Goal: Use online tool/utility: Utilize a website feature to perform a specific function

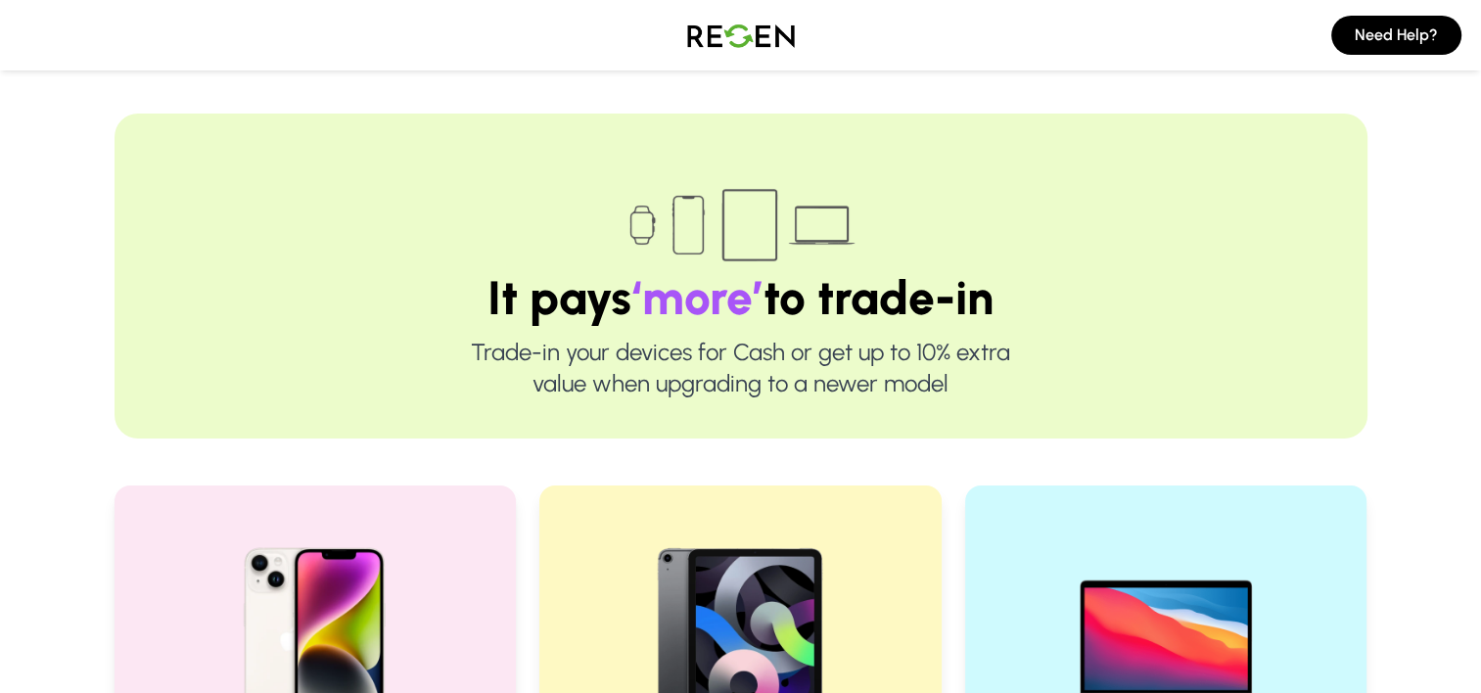
scroll to position [392, 0]
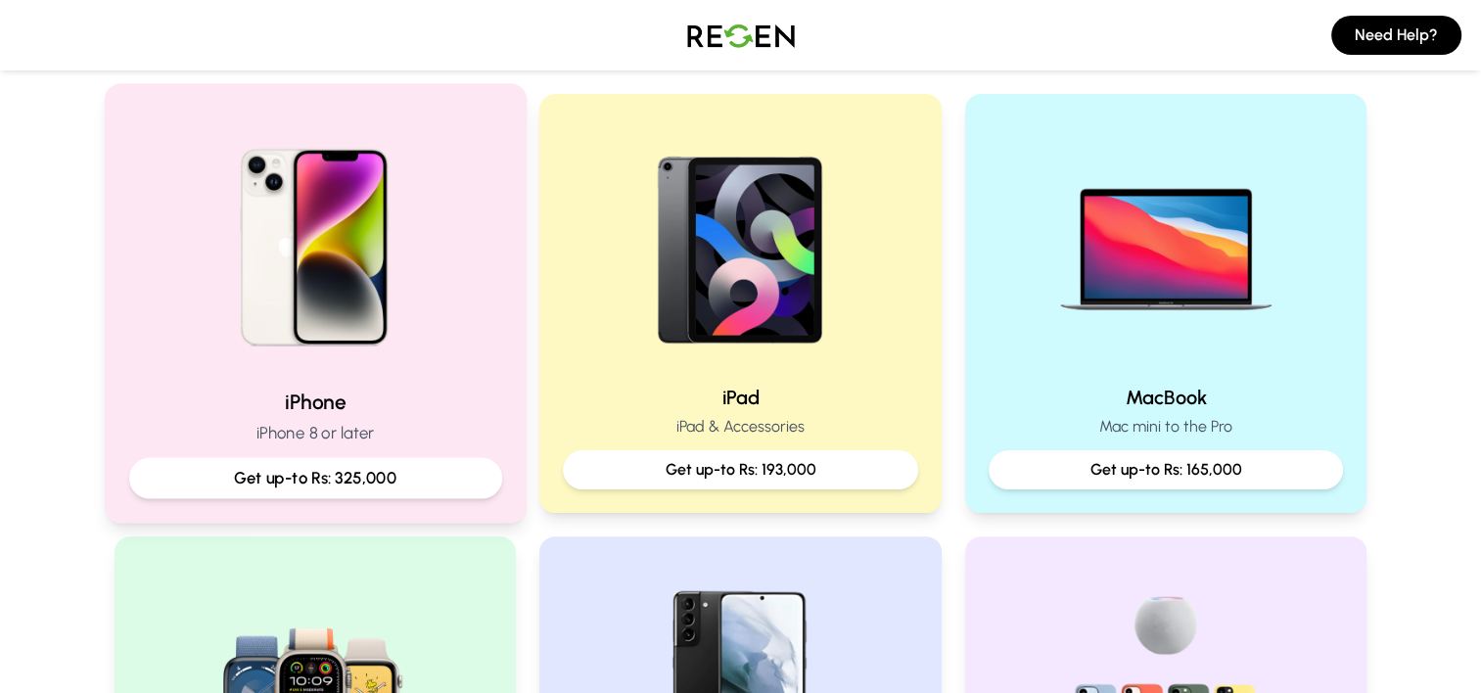
click at [348, 249] on img at bounding box center [314, 240] width 263 height 263
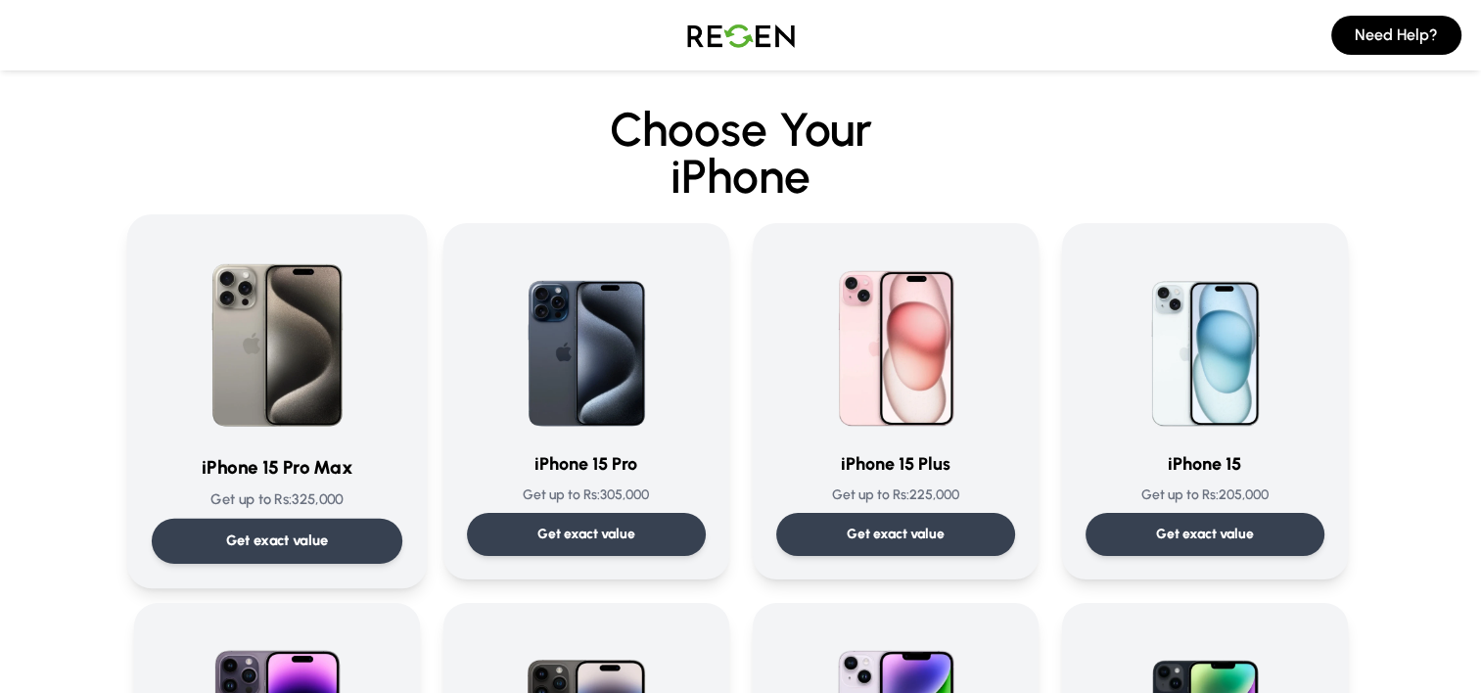
click at [321, 422] on img at bounding box center [277, 338] width 198 height 198
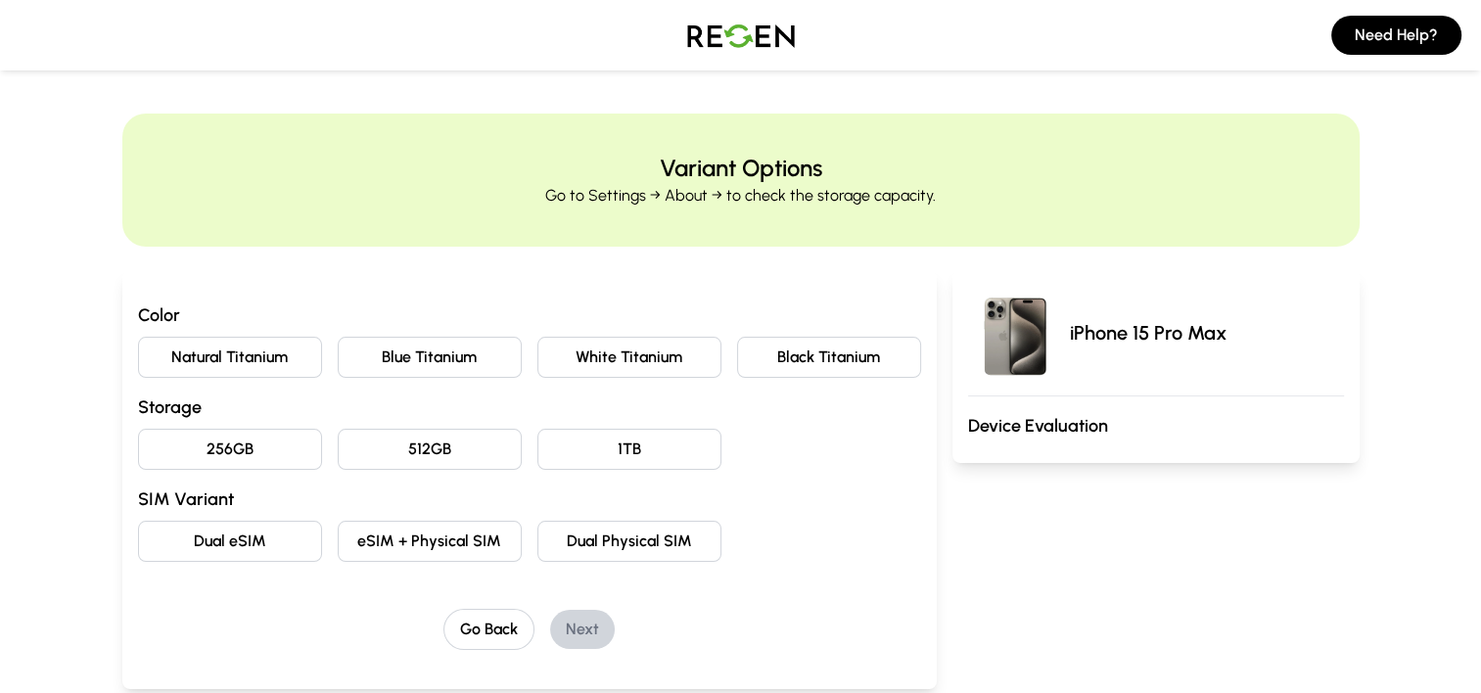
click at [256, 350] on button "Natural Titanium" at bounding box center [230, 357] width 184 height 41
click at [261, 431] on button "256GB" at bounding box center [230, 449] width 184 height 41
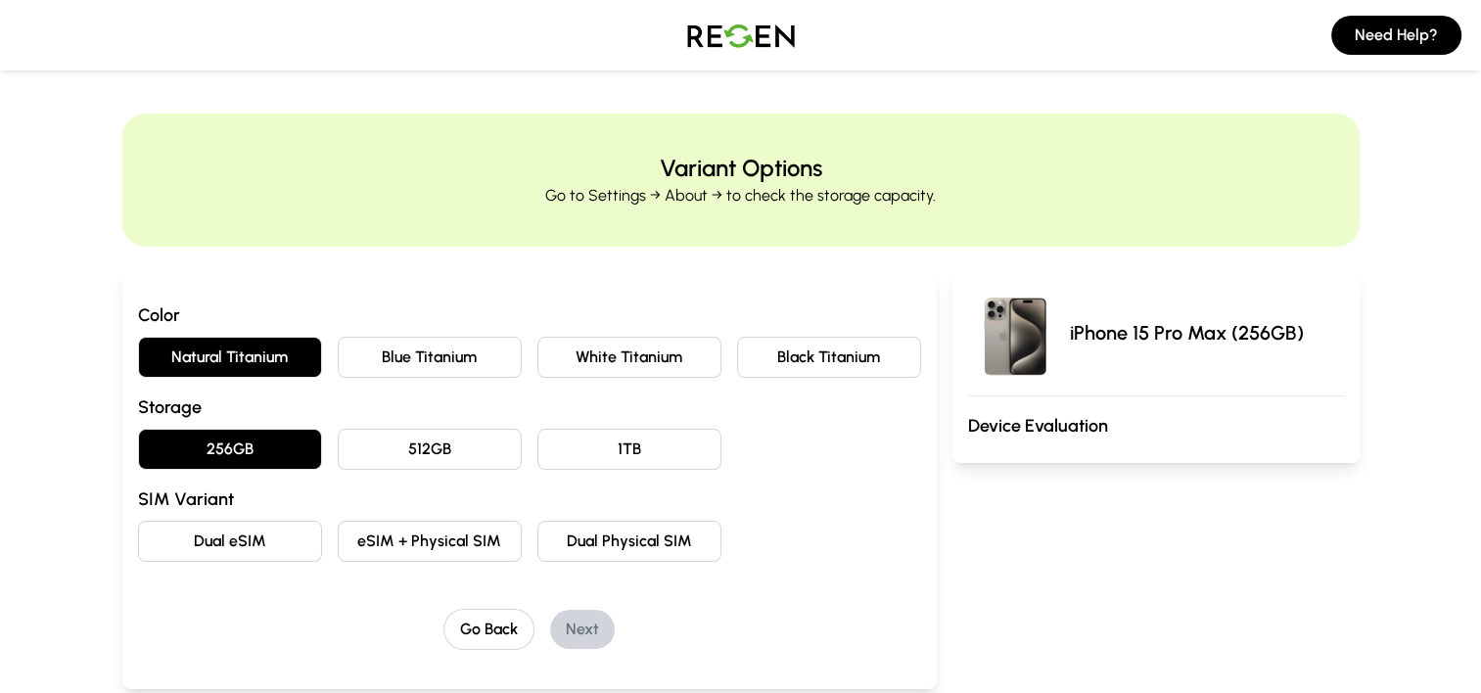
click at [294, 535] on button "Dual eSIM" at bounding box center [230, 541] width 184 height 41
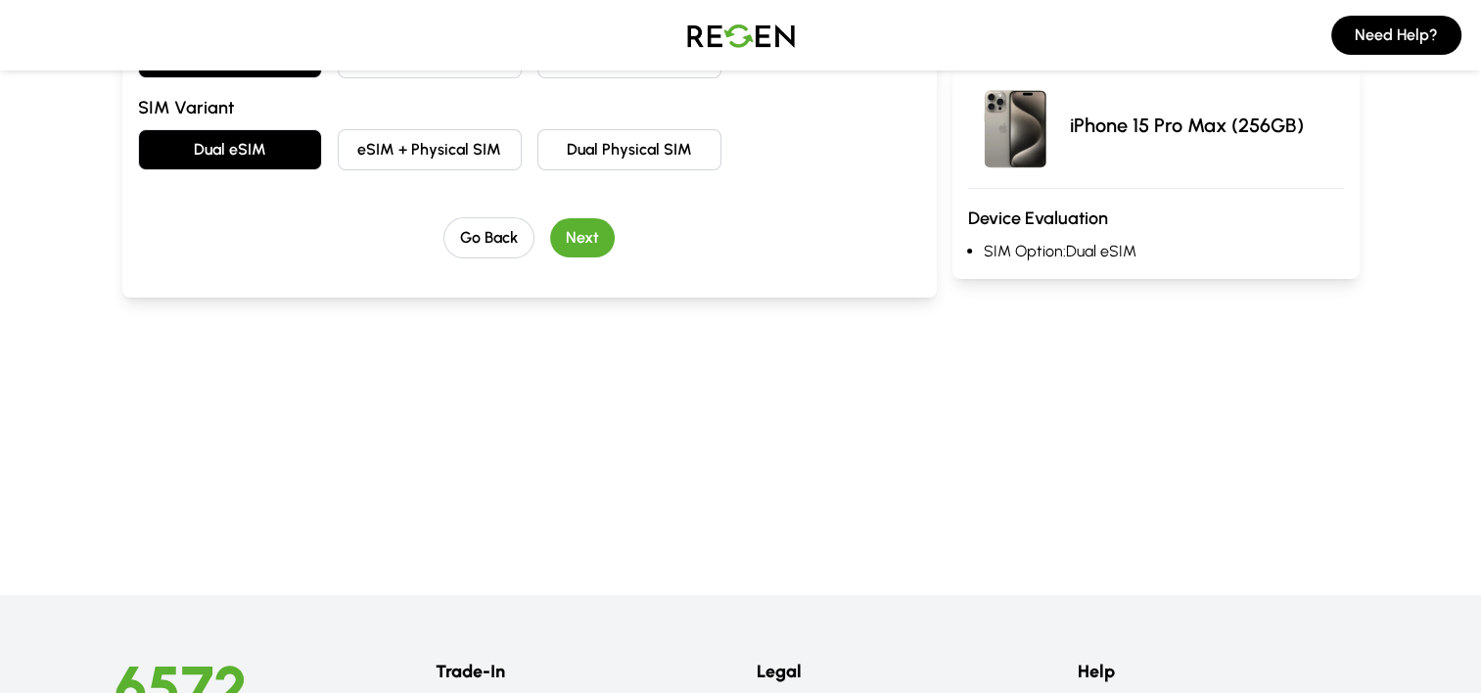
click at [583, 236] on button "Next" at bounding box center [582, 237] width 65 height 39
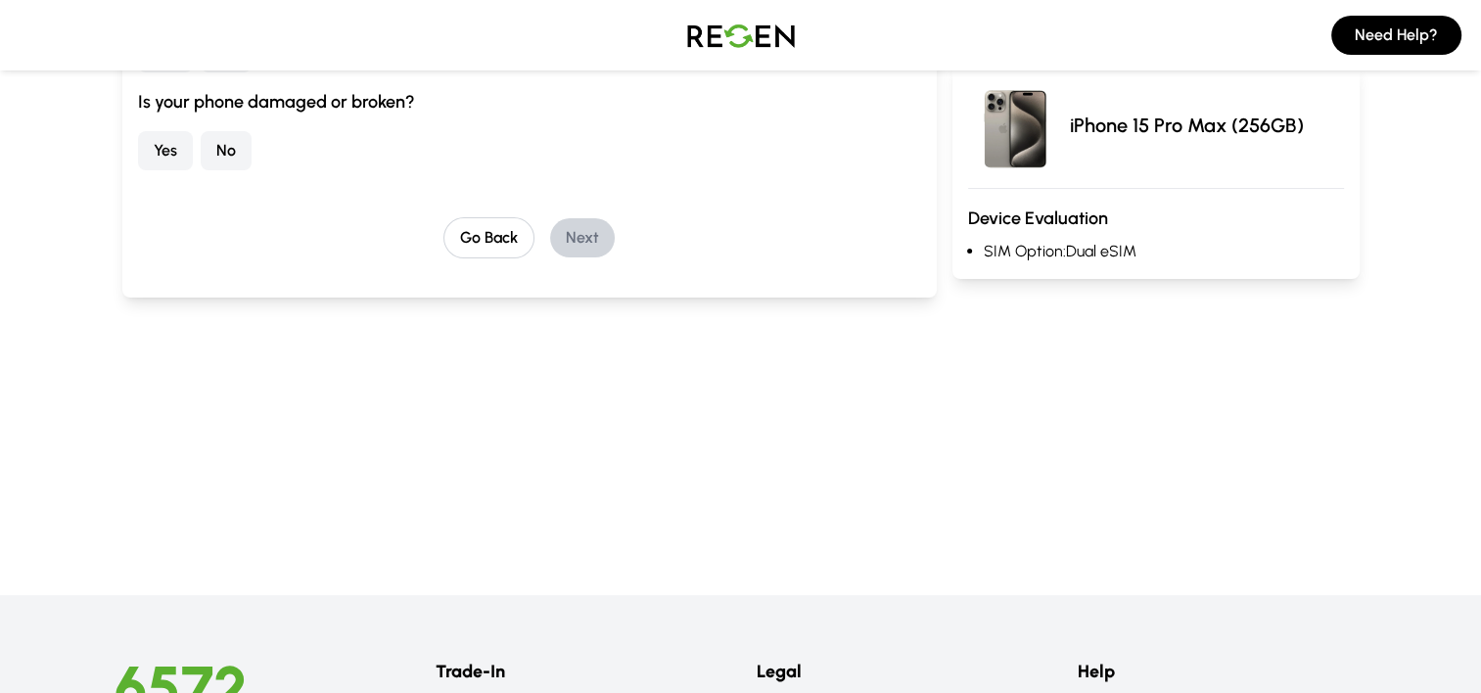
scroll to position [35, 0]
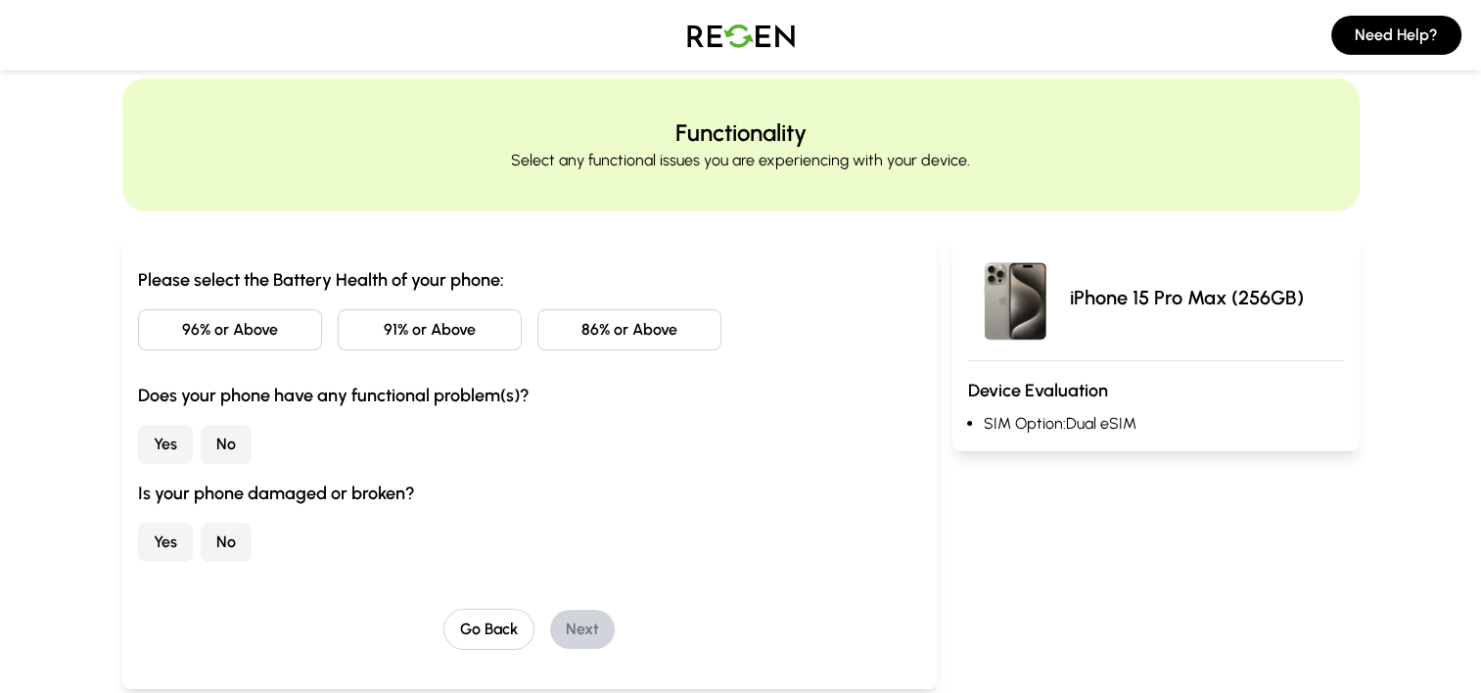
click at [621, 325] on button "86% or Above" at bounding box center [630, 329] width 184 height 41
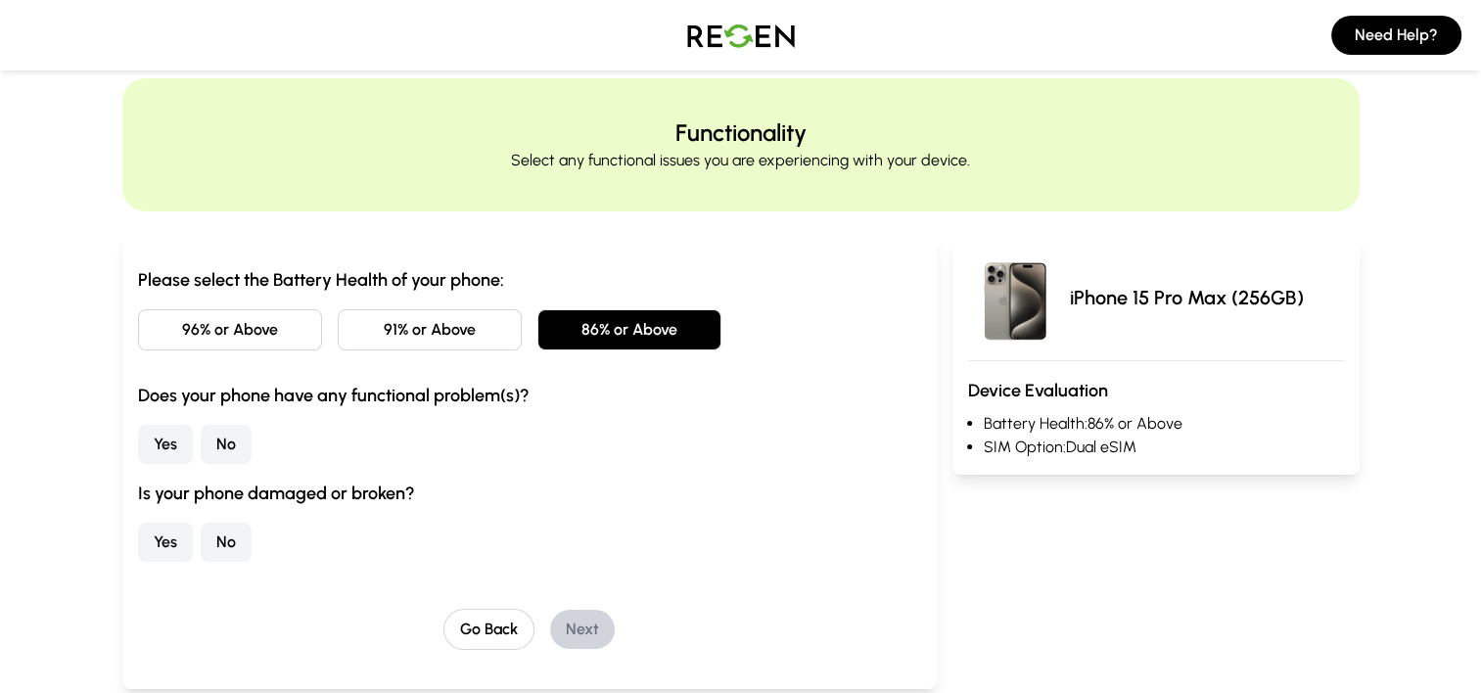
drag, startPoint x: 247, startPoint y: 430, endPoint x: 215, endPoint y: 503, distance: 79.8
click at [249, 430] on button "No" at bounding box center [226, 444] width 51 height 39
click at [211, 547] on button "No" at bounding box center [226, 542] width 51 height 39
click at [565, 635] on button "Next" at bounding box center [582, 629] width 65 height 39
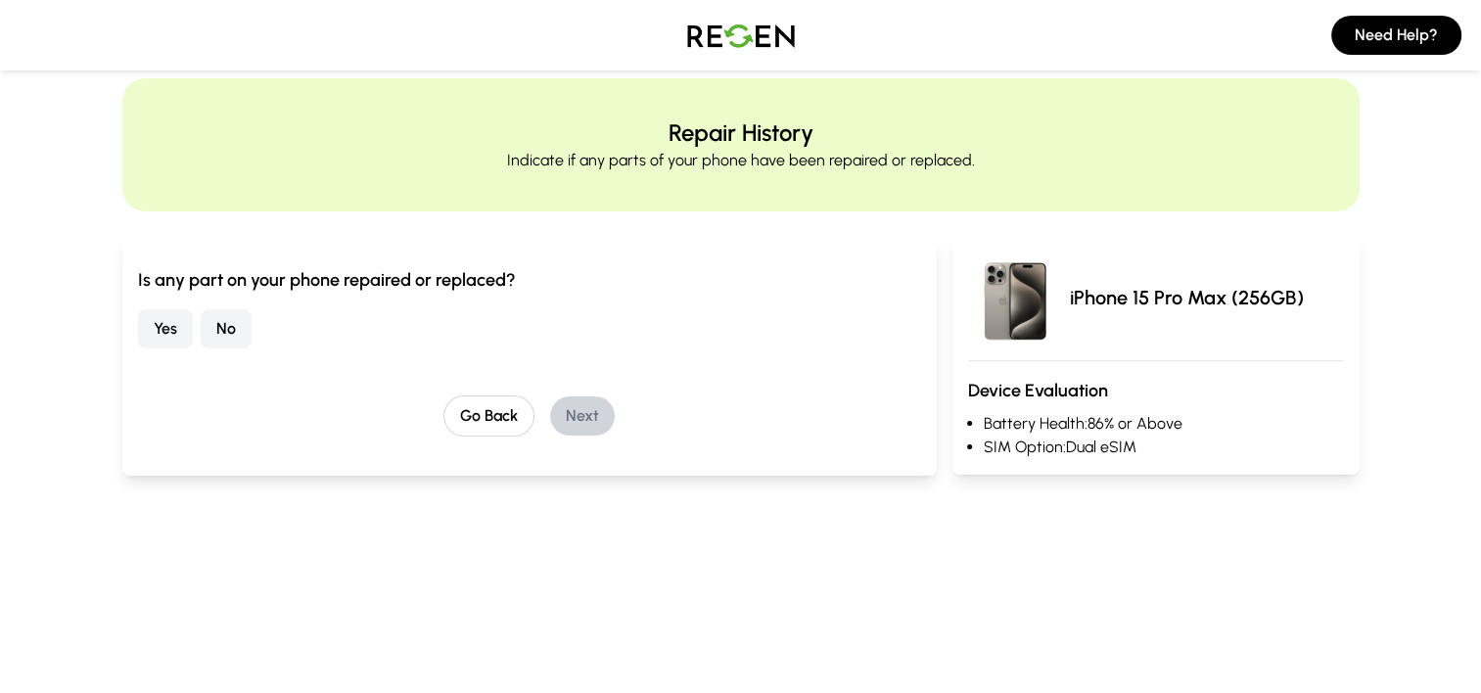
click at [238, 329] on button "No" at bounding box center [226, 328] width 51 height 39
click at [587, 406] on button "Next" at bounding box center [582, 416] width 65 height 39
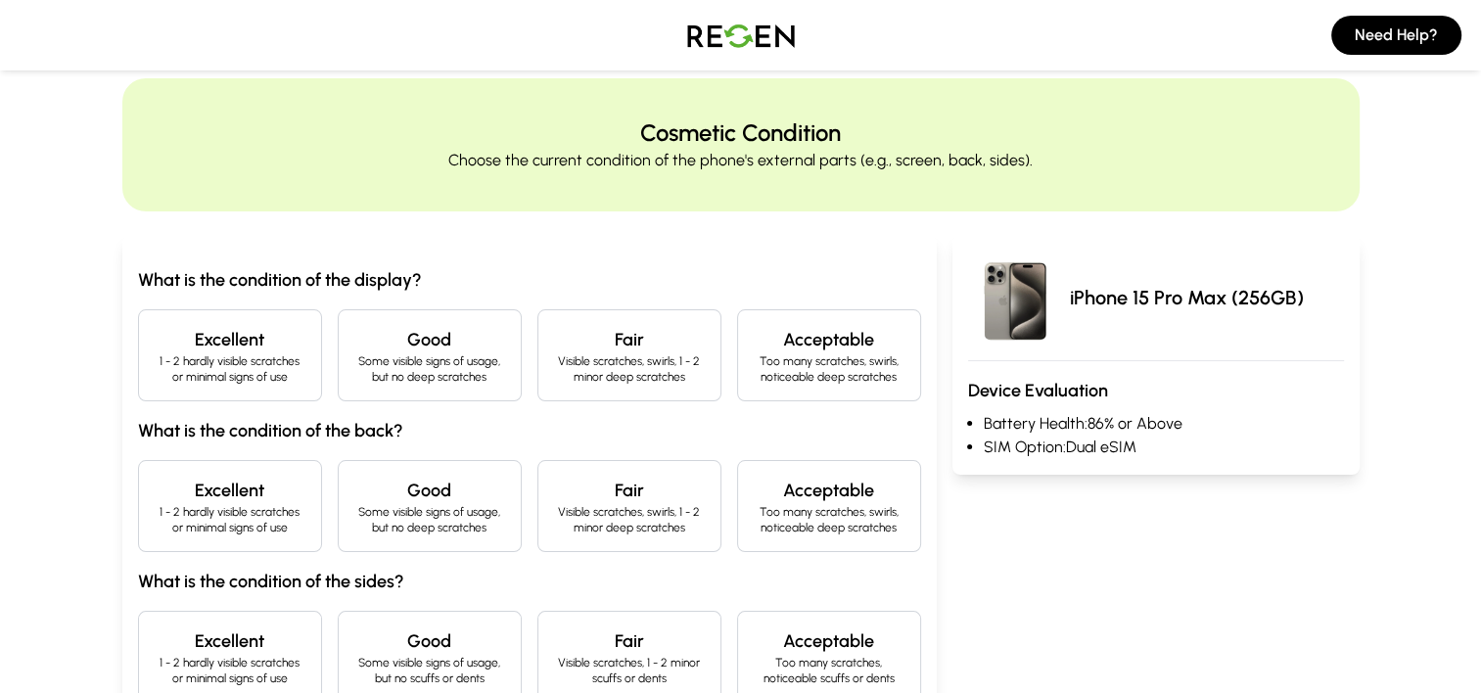
click at [212, 351] on h4 "Excellent" at bounding box center [230, 339] width 151 height 27
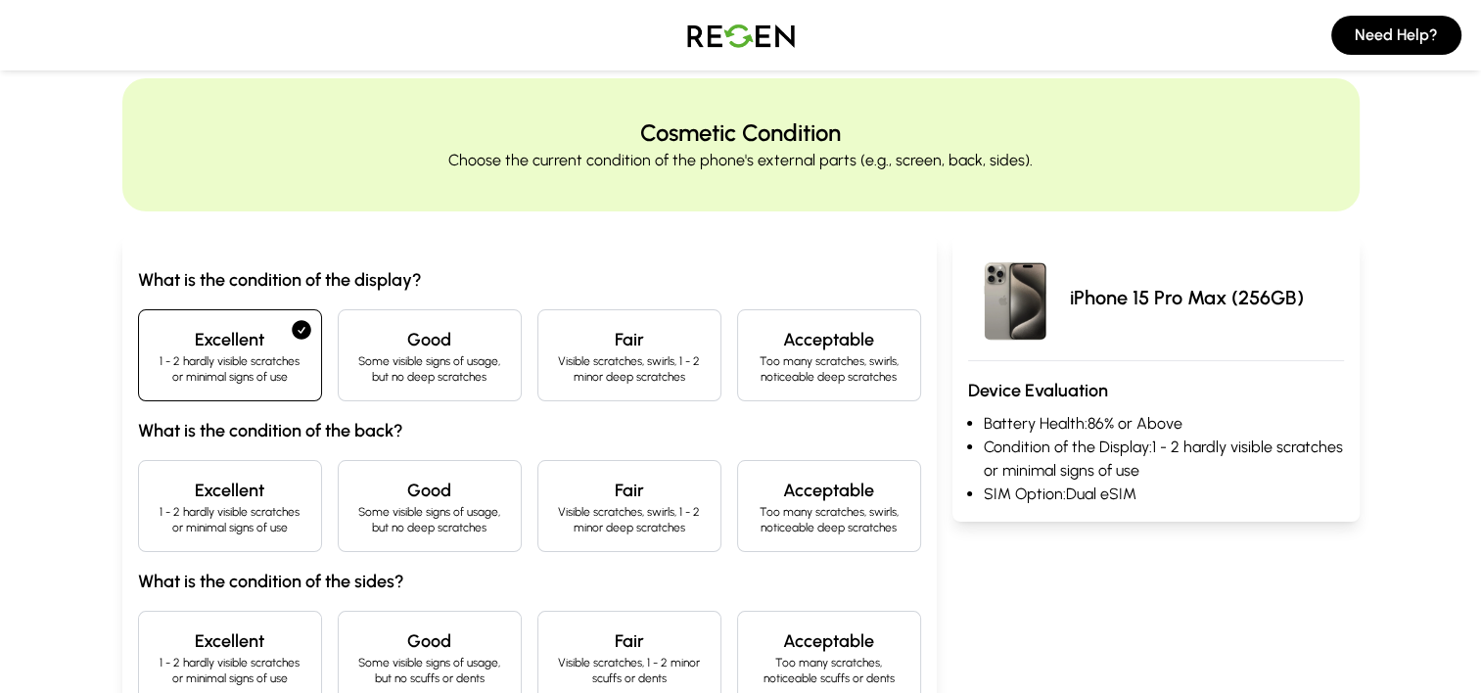
click at [273, 490] on h4 "Excellent" at bounding box center [230, 490] width 151 height 27
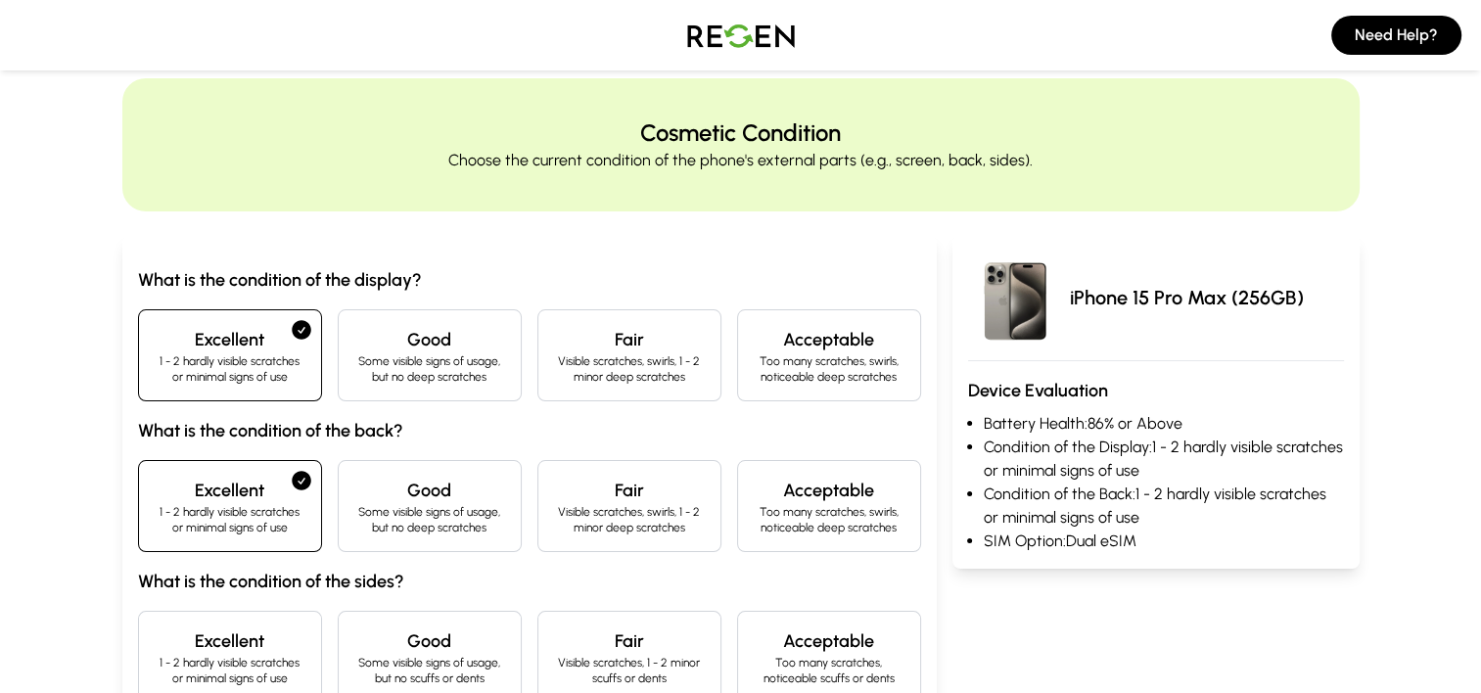
scroll to position [427, 0]
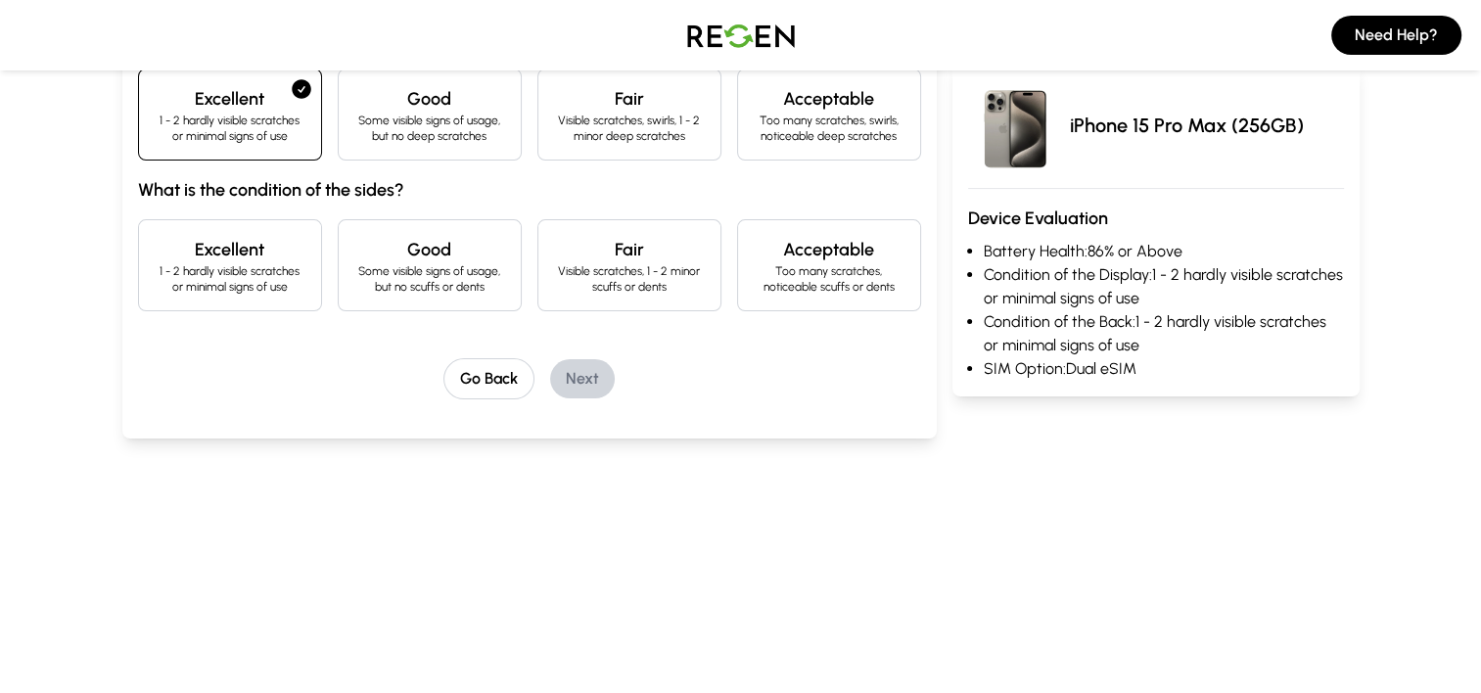
click at [268, 251] on h4 "Excellent" at bounding box center [230, 249] width 151 height 27
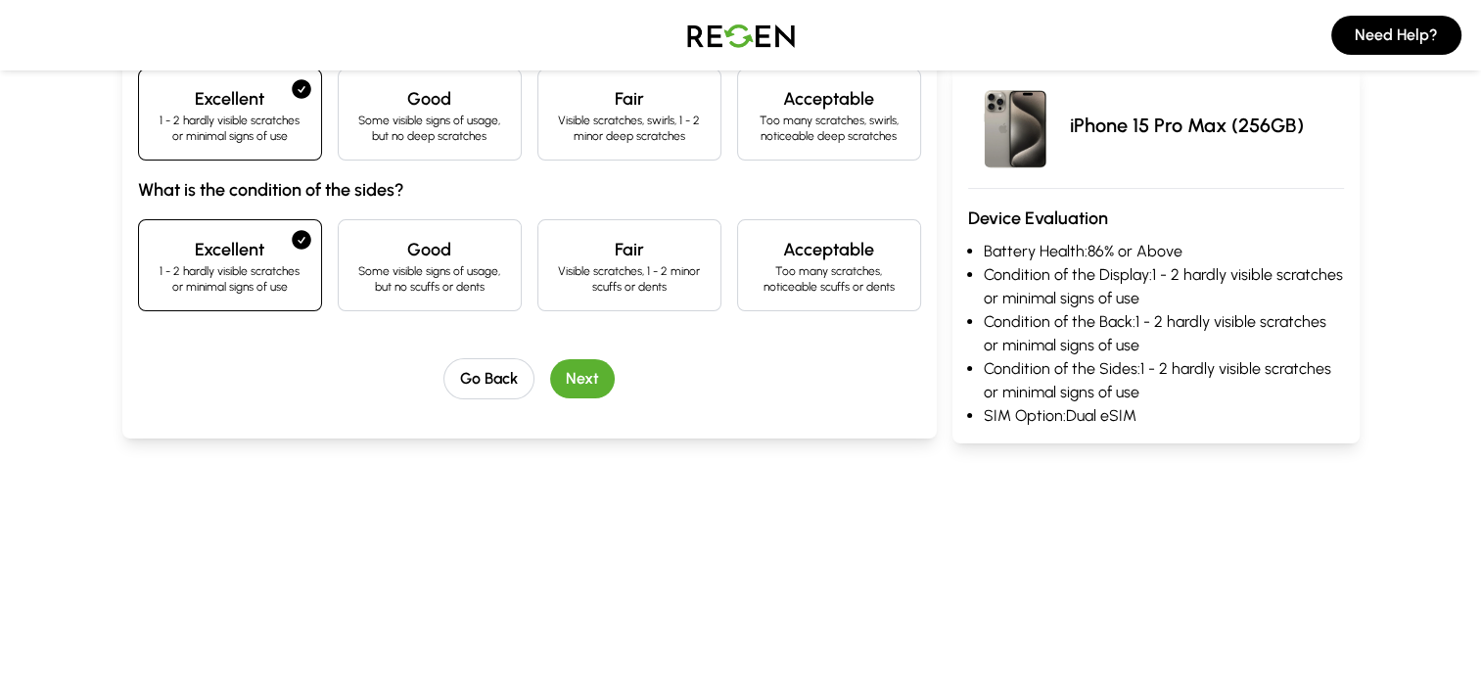
click at [571, 378] on button "Next" at bounding box center [582, 378] width 65 height 39
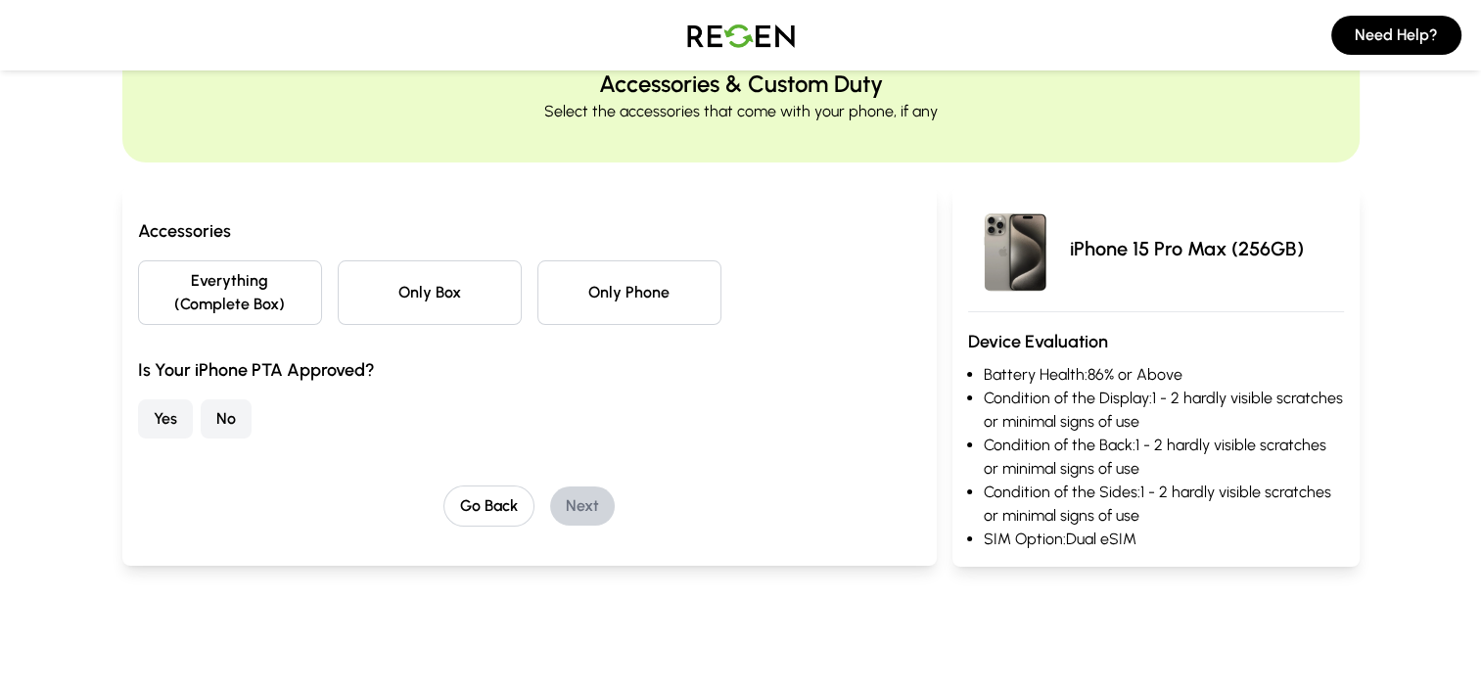
scroll to position [0, 0]
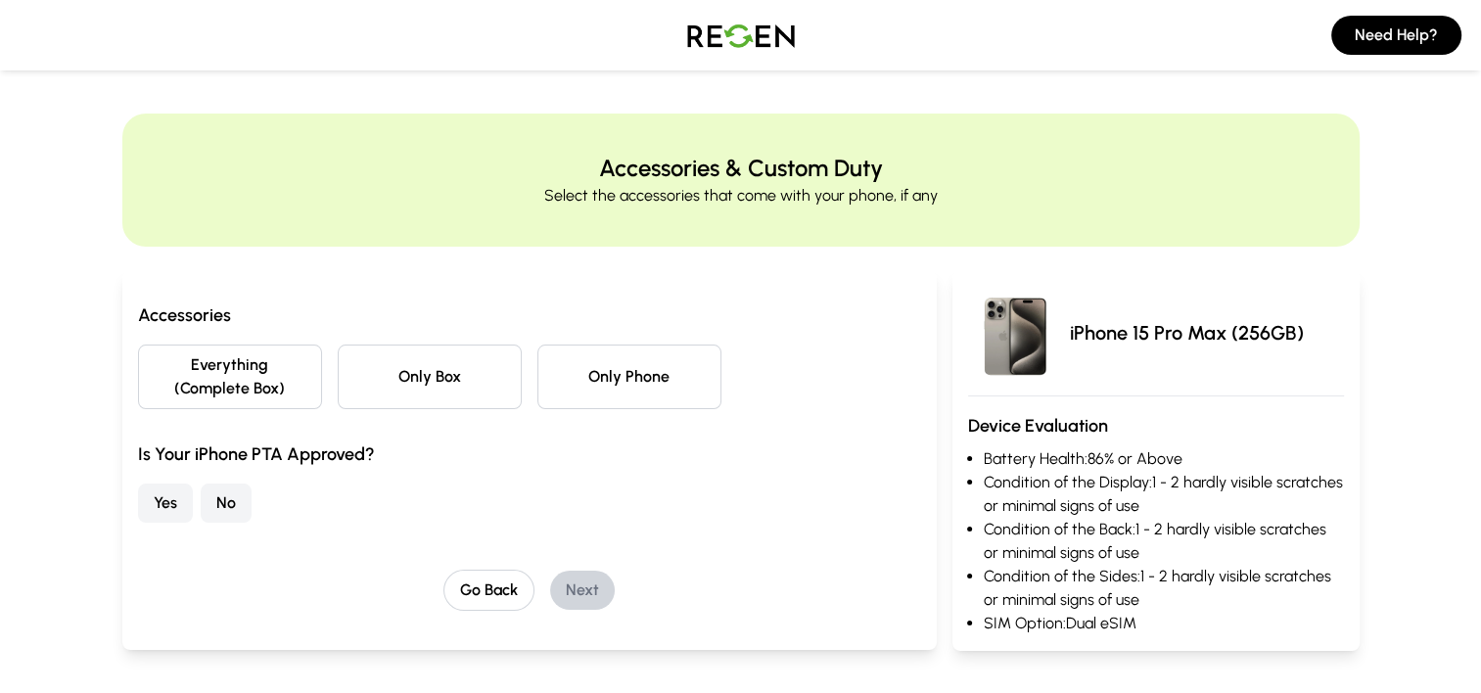
click at [293, 377] on button "Everything (Complete Box)" at bounding box center [230, 377] width 184 height 65
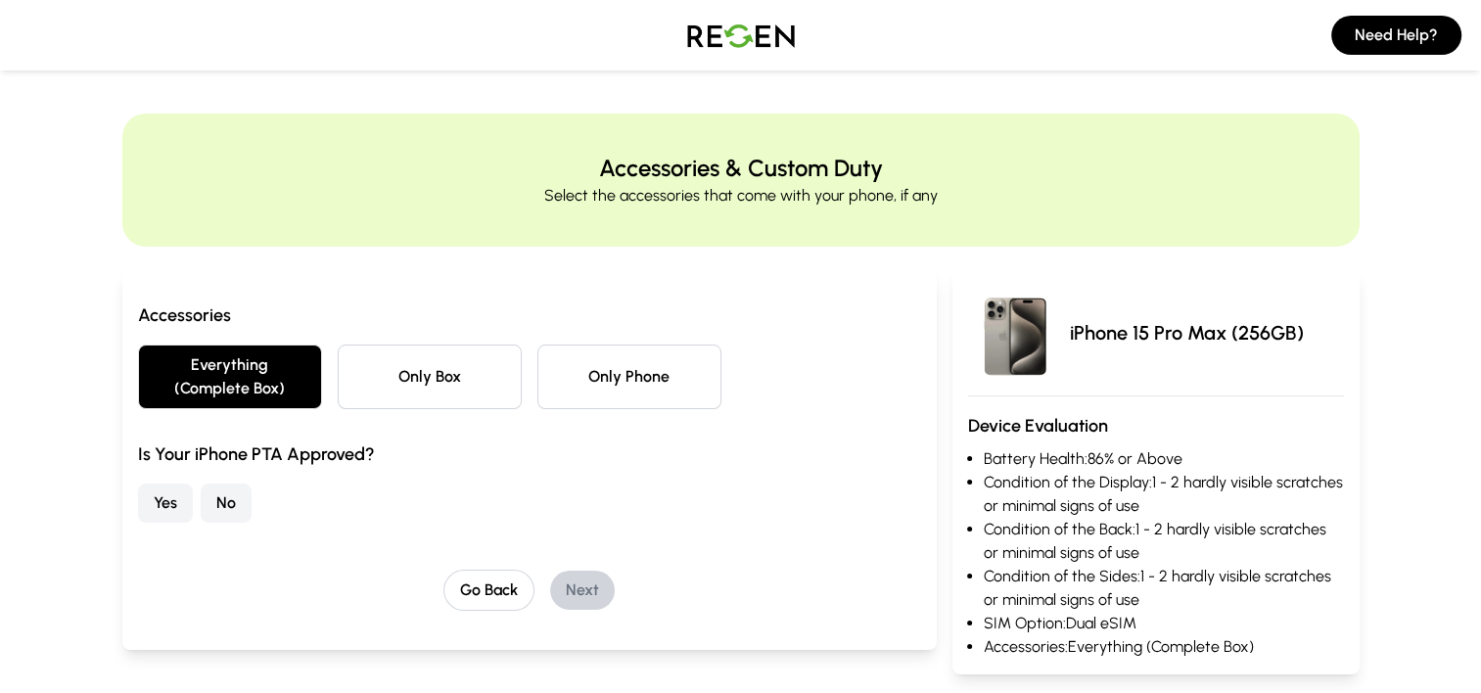
click at [155, 490] on button "Yes" at bounding box center [165, 503] width 55 height 39
click at [589, 584] on button "Next" at bounding box center [582, 590] width 65 height 39
